Goal: Check status: Check status

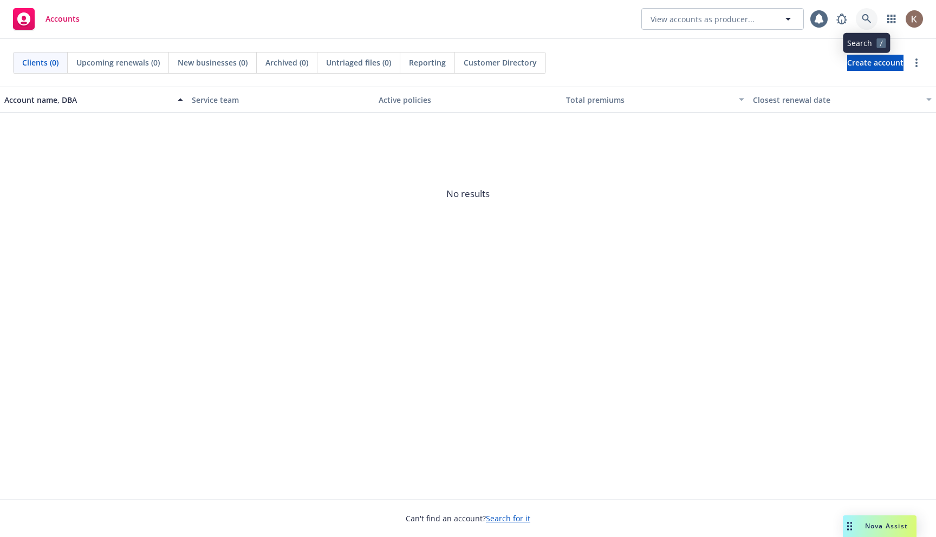
click at [865, 22] on icon at bounding box center [866, 19] width 10 height 10
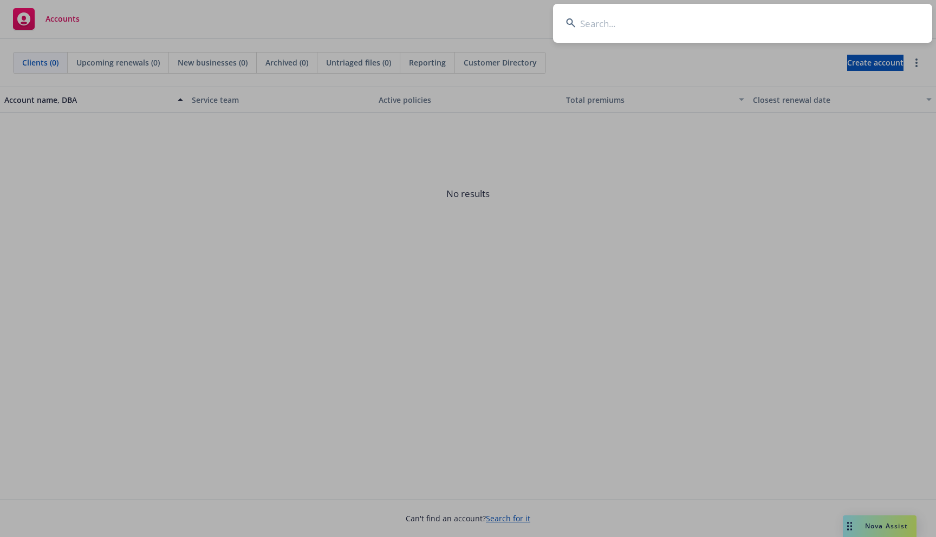
type input "9f7c01c7-fbb5-4eb2-8063-38f1d22e8ad6"
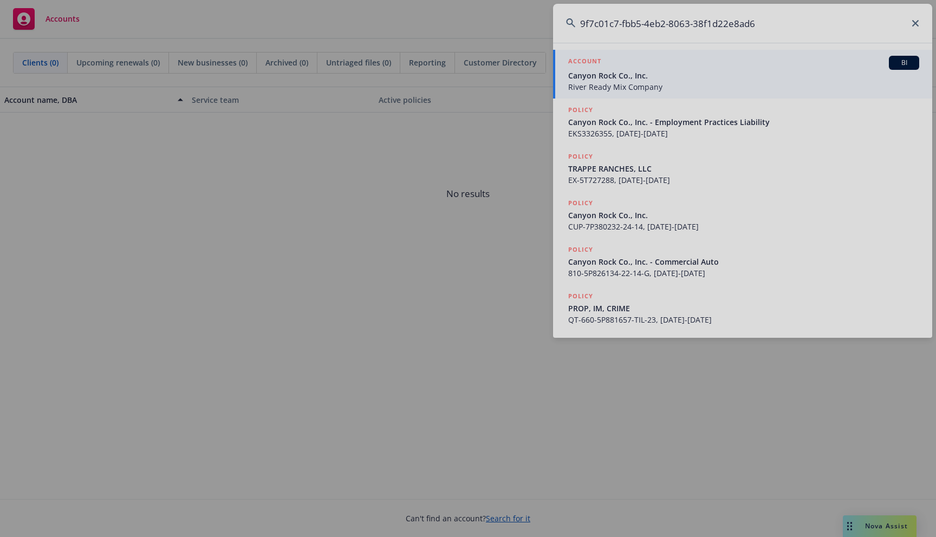
click at [729, 82] on div at bounding box center [468, 268] width 936 height 537
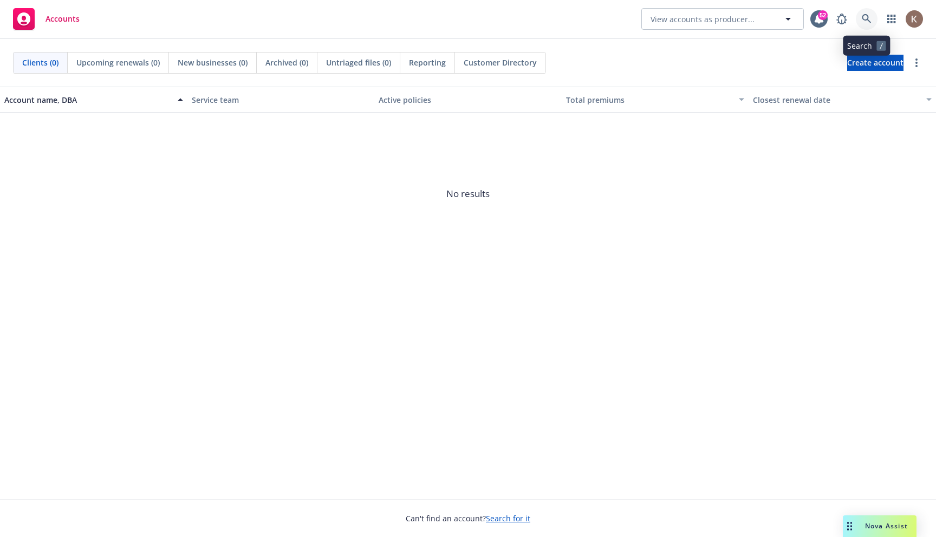
click at [867, 24] on link at bounding box center [866, 19] width 22 height 22
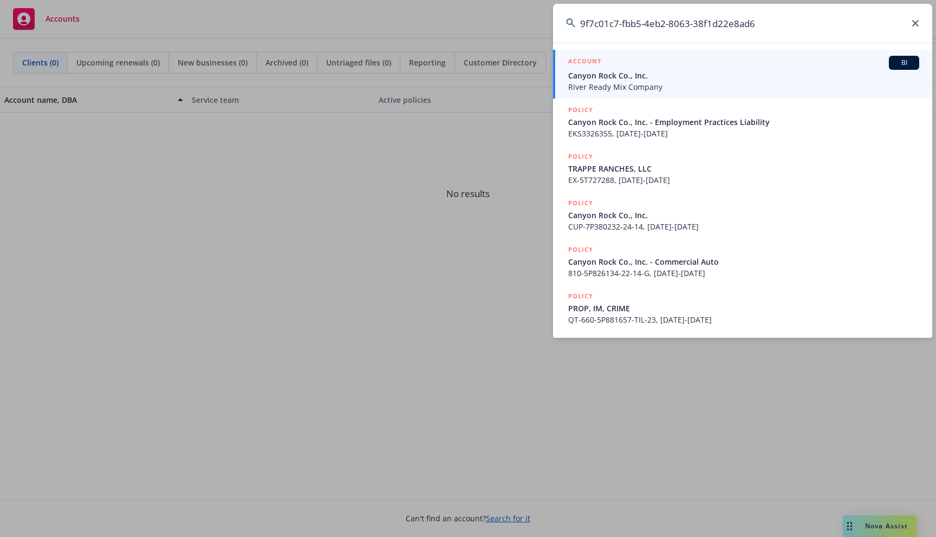
type input "9f7c01c7-fbb5-4eb2-8063-38f1d22e8ad6"
click at [660, 70] on span "Canyon Rock Co., Inc." at bounding box center [743, 75] width 351 height 11
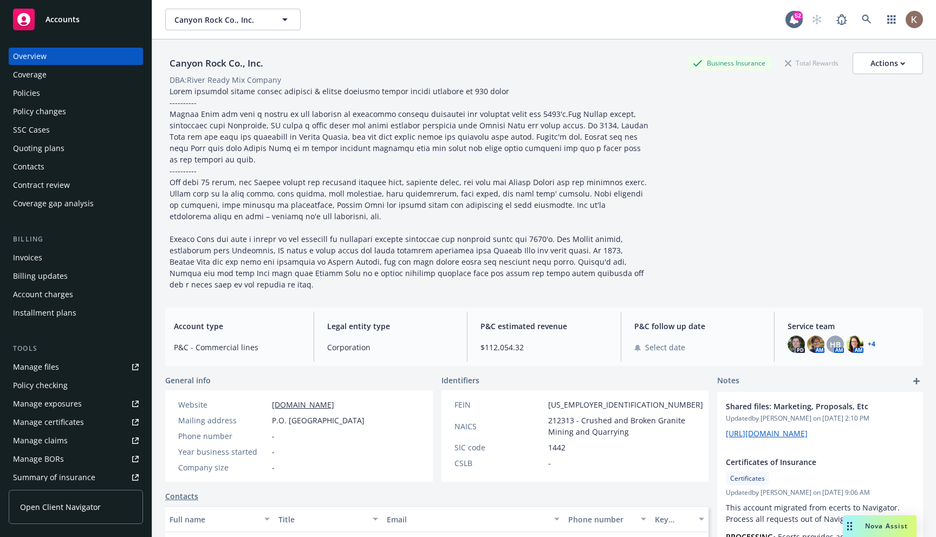
click at [65, 371] on link "Manage files" at bounding box center [76, 366] width 134 height 17
click at [29, 515] on link "Open Client Navigator" at bounding box center [76, 507] width 134 height 34
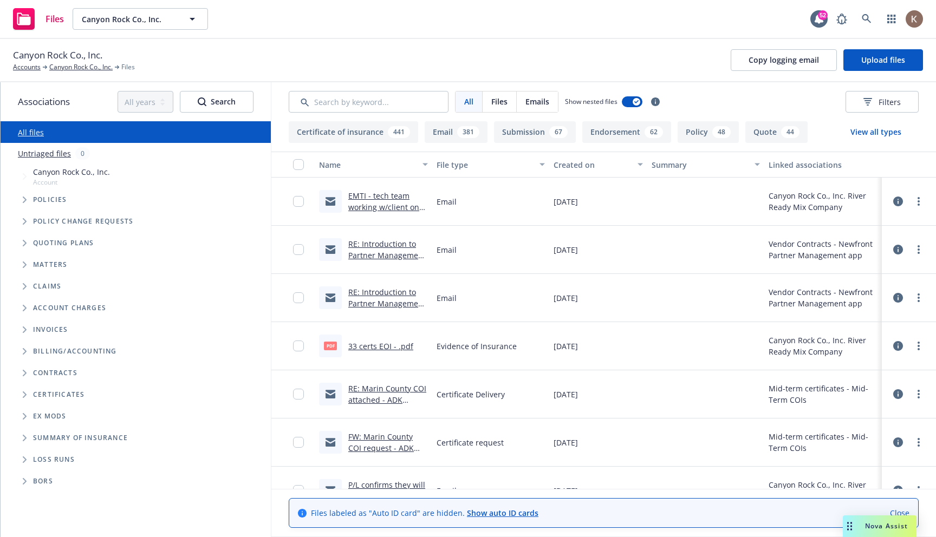
click at [904, 199] on div at bounding box center [908, 202] width 32 height 22
click at [901, 200] on icon at bounding box center [898, 202] width 10 height 10
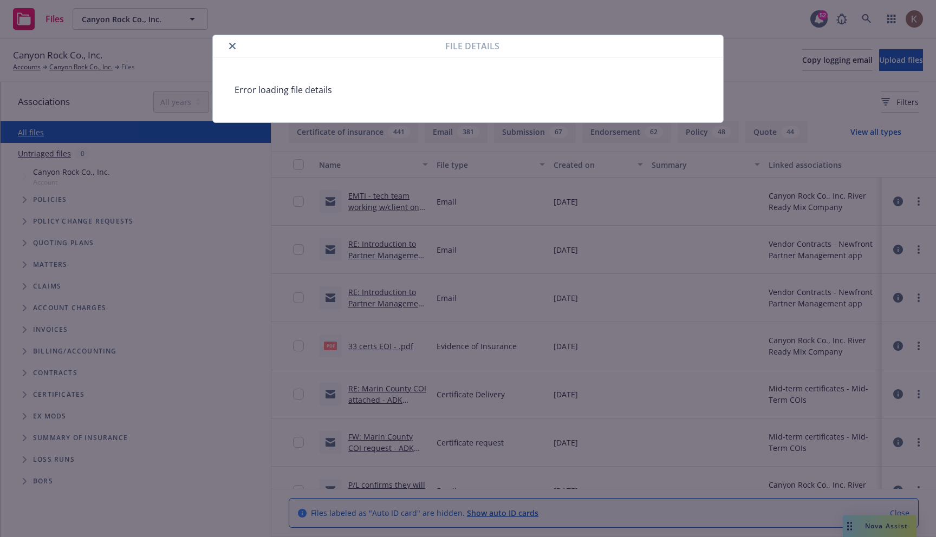
click at [229, 45] on icon "close" at bounding box center [232, 46] width 6 height 6
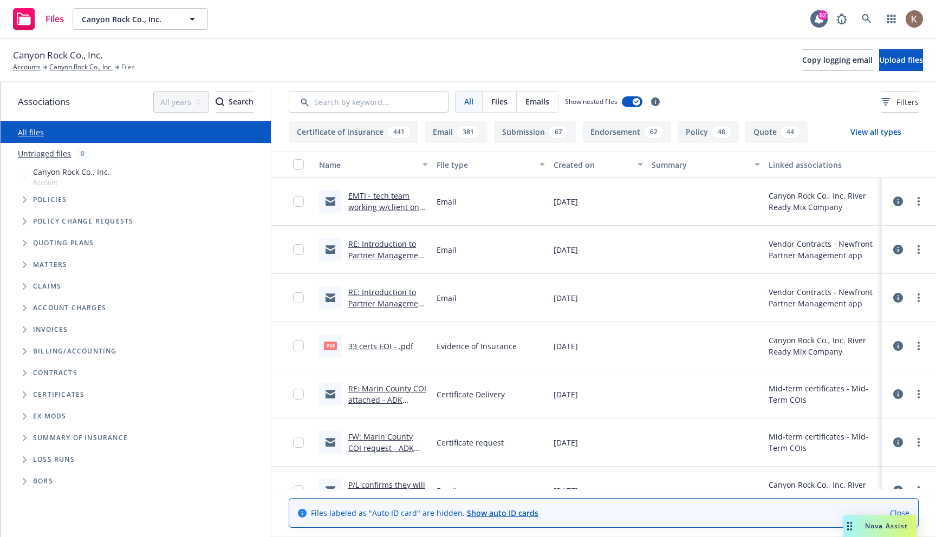
click at [894, 205] on icon at bounding box center [898, 202] width 10 height 10
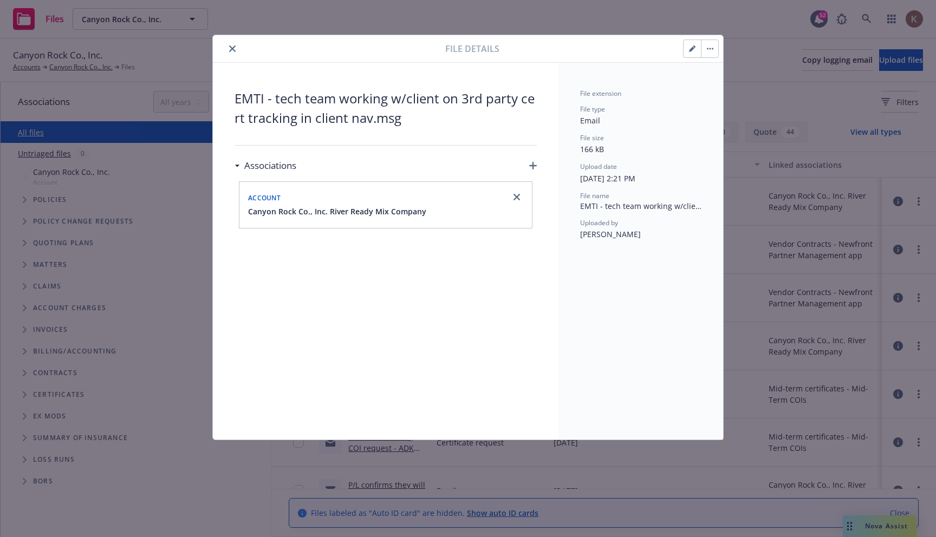
click at [705, 47] on button "button" at bounding box center [709, 48] width 17 height 17
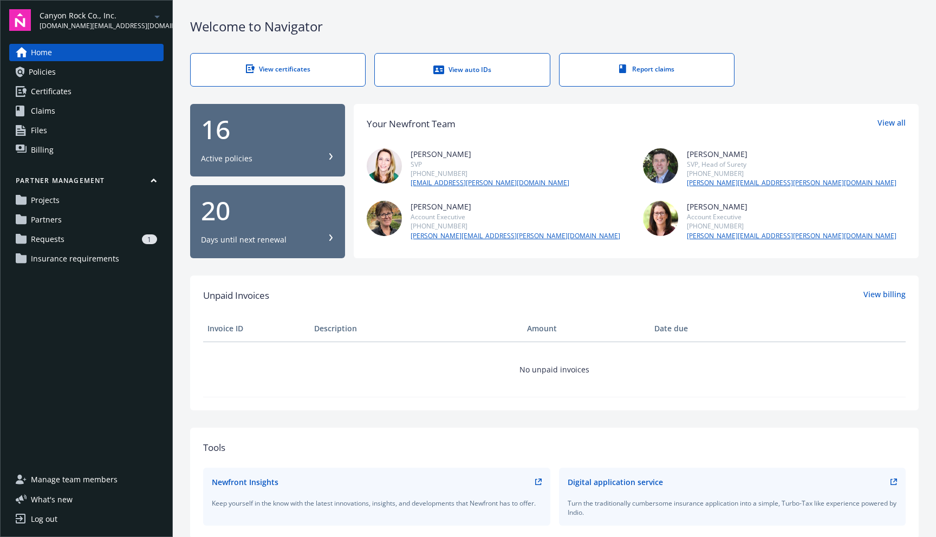
click at [79, 242] on div "1" at bounding box center [113, 239] width 88 height 10
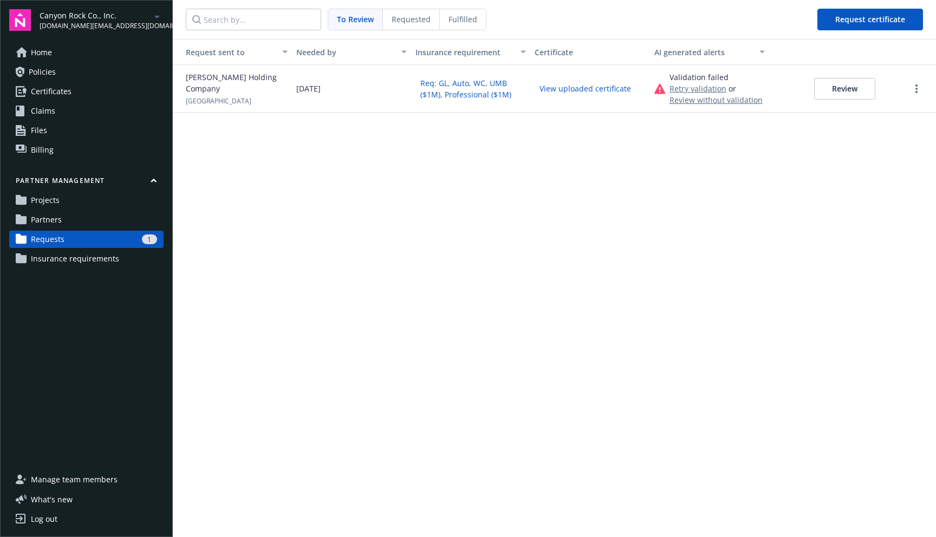
click at [539, 95] on button "View uploaded certificate" at bounding box center [584, 88] width 101 height 17
click at [553, 86] on button "View uploaded certificate" at bounding box center [584, 88] width 101 height 17
click at [840, 91] on button "Review" at bounding box center [844, 89] width 61 height 22
